Goal: Task Accomplishment & Management: Manage account settings

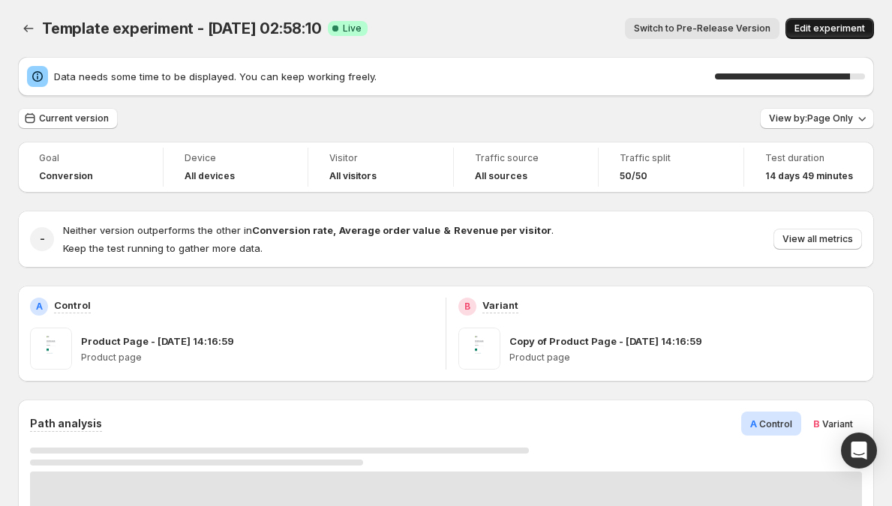
click at [874, 24] on button "Edit experiment" at bounding box center [829, 28] width 88 height 21
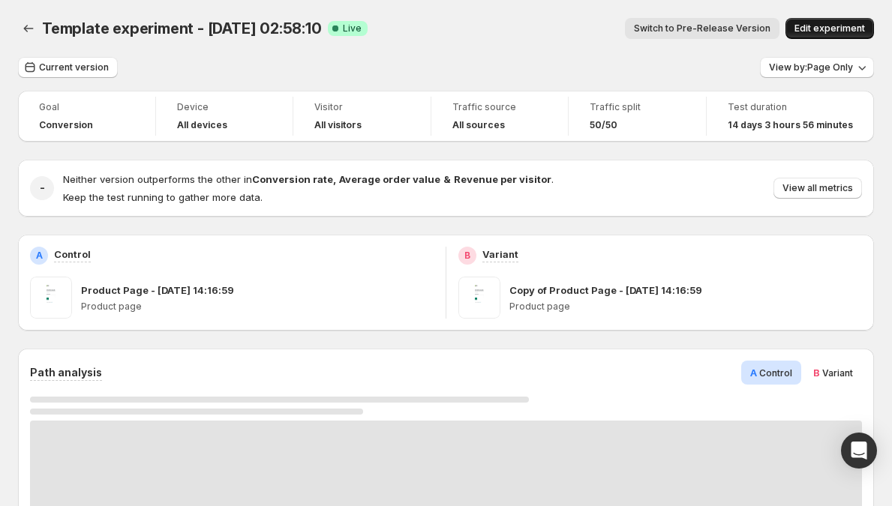
click at [838, 24] on span "Edit experiment" at bounding box center [829, 28] width 70 height 12
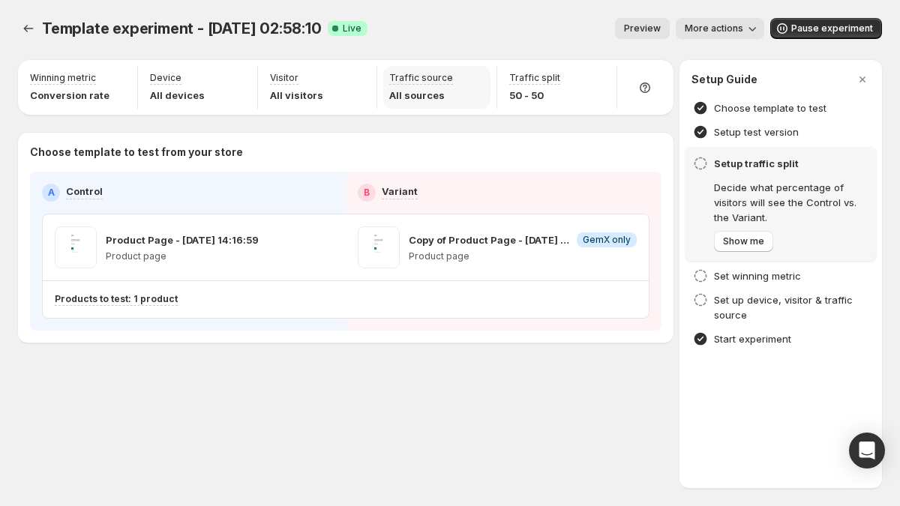
click at [432, 76] on p "Traffic source" at bounding box center [421, 78] width 64 height 12
click at [470, 76] on div "Traffic source All sources" at bounding box center [436, 87] width 107 height 43
click at [477, 76] on div "Traffic source All sources" at bounding box center [436, 87] width 107 height 43
click at [478, 76] on div "Traffic source All sources" at bounding box center [436, 87] width 107 height 43
click at [480, 76] on div "Traffic source All sources" at bounding box center [436, 87] width 107 height 43
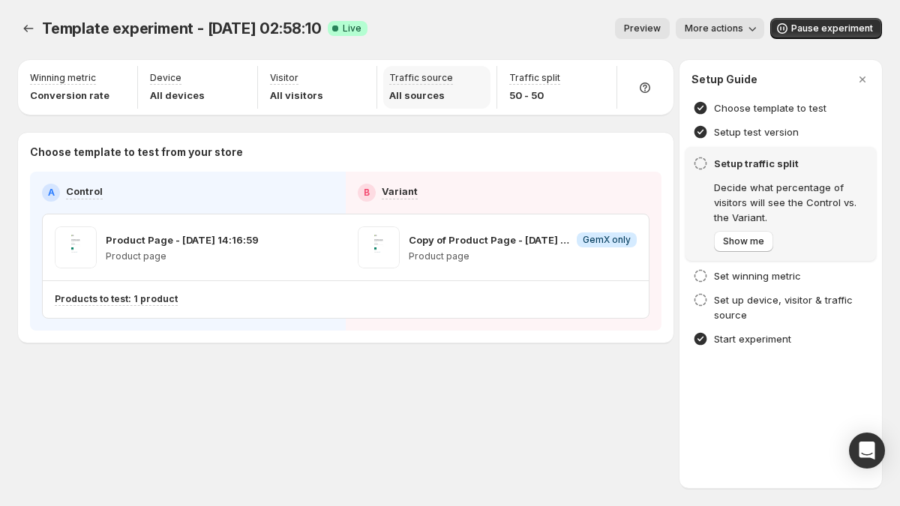
click at [480, 76] on div "Traffic source All sources" at bounding box center [436, 87] width 107 height 43
click at [803, 26] on span "Pause experiment" at bounding box center [832, 28] width 82 height 12
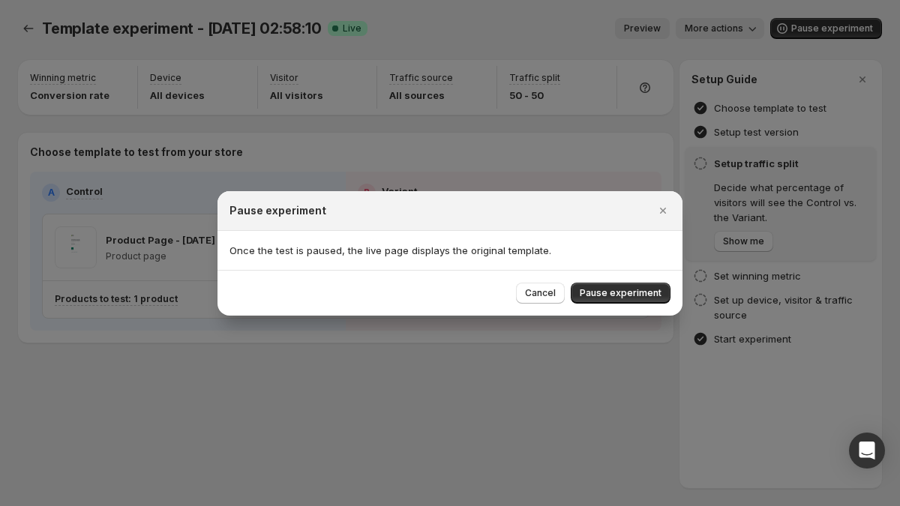
click at [592, 305] on div "Cancel Pause experiment" at bounding box center [449, 293] width 465 height 46
click at [595, 301] on button "Pause experiment" at bounding box center [621, 293] width 100 height 21
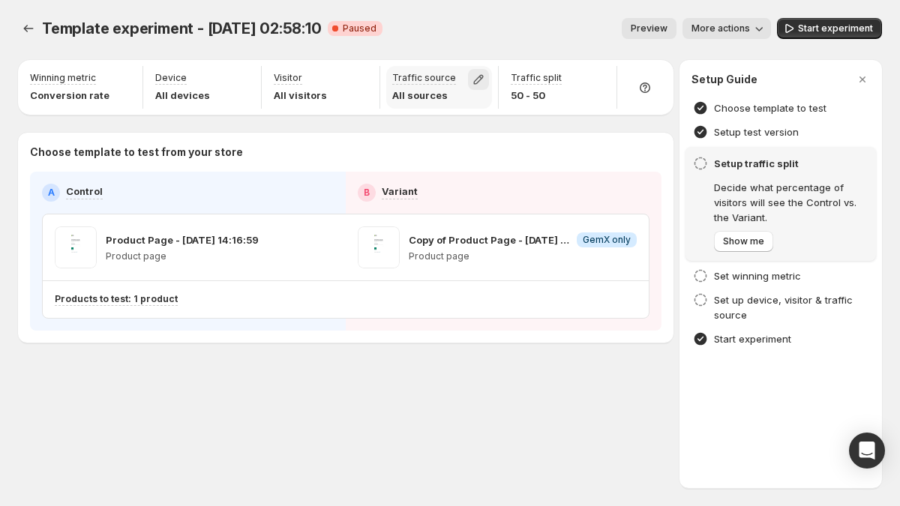
click at [475, 70] on button "button" at bounding box center [478, 79] width 21 height 21
